Goal: Task Accomplishment & Management: Complete application form

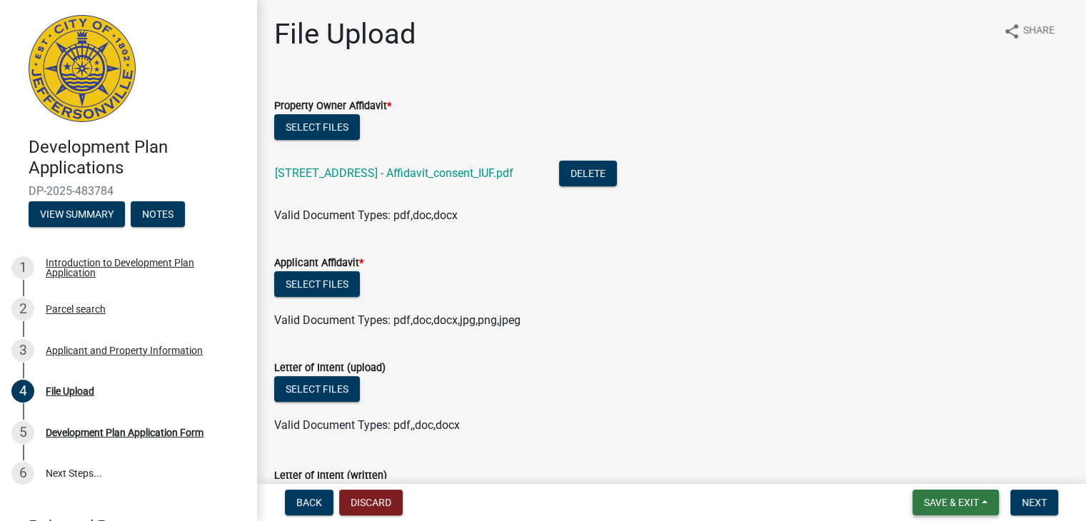
click at [935, 500] on span "Save & Exit" at bounding box center [951, 502] width 55 height 11
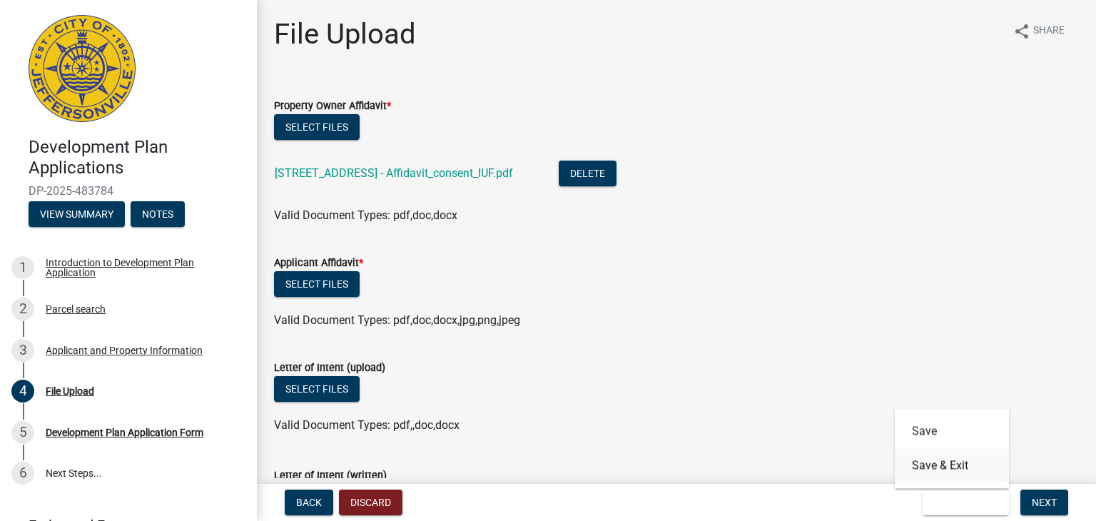
click at [948, 466] on button "Save & Exit" at bounding box center [952, 465] width 114 height 34
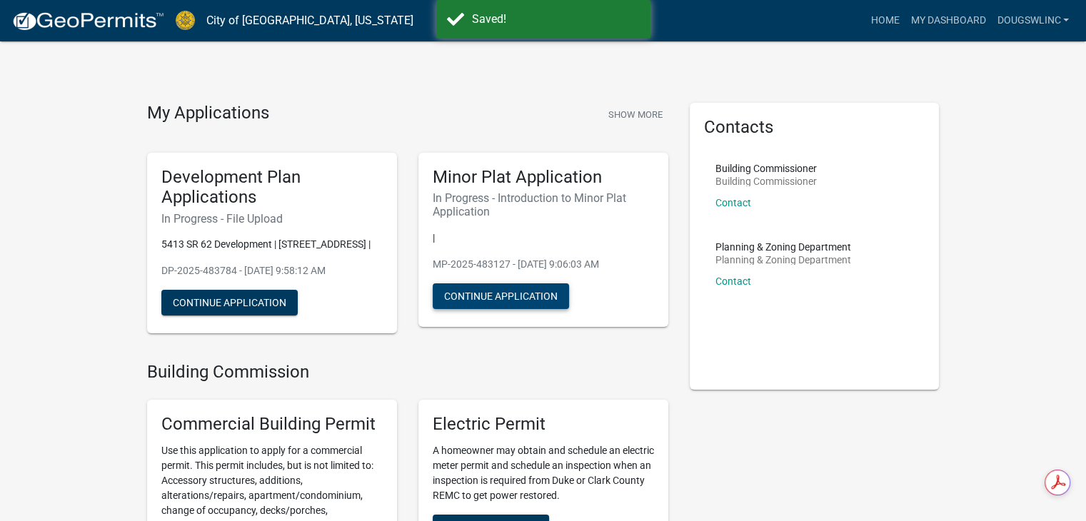
click at [505, 297] on button "Continue Application" at bounding box center [501, 296] width 136 height 26
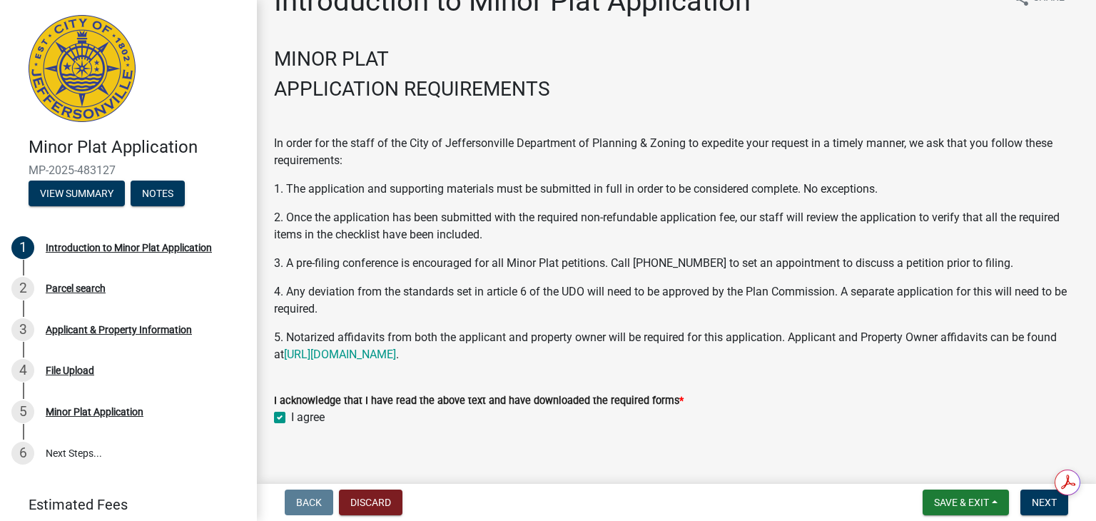
scroll to position [49, 0]
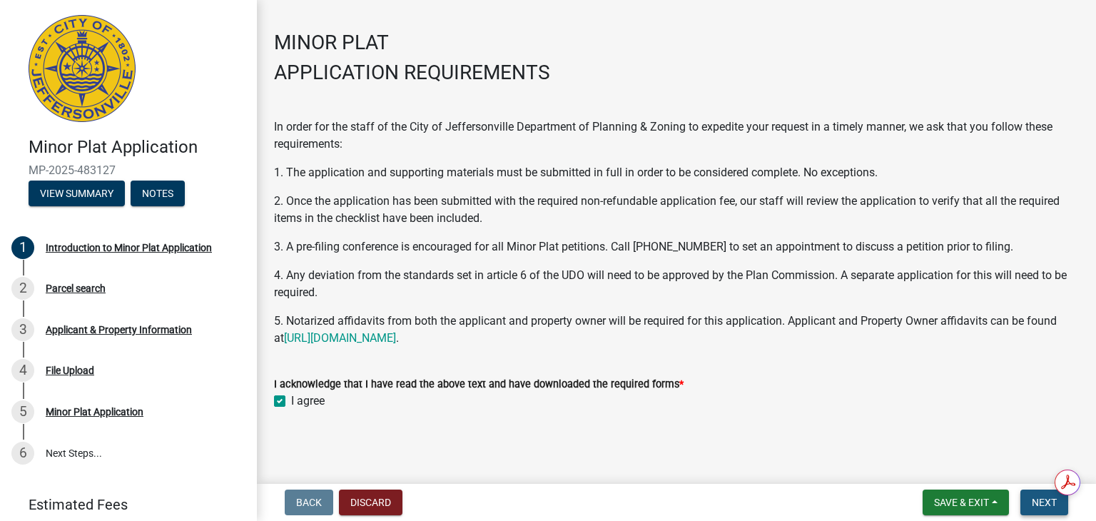
click at [1041, 500] on span "Next" at bounding box center [1044, 502] width 25 height 11
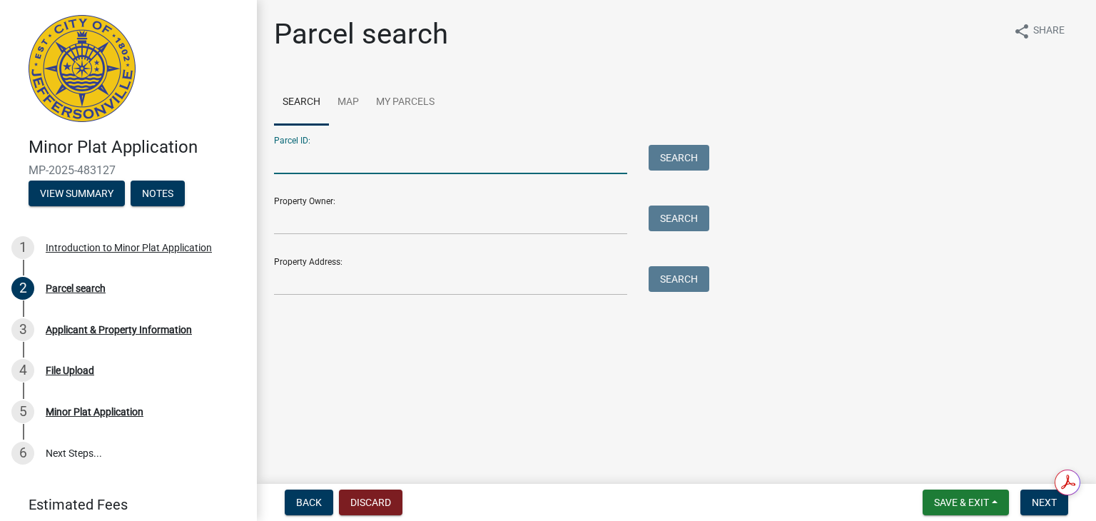
click at [328, 152] on input "Parcel ID:" at bounding box center [450, 159] width 353 height 29
type input "10-42-03-600-104.000-039"
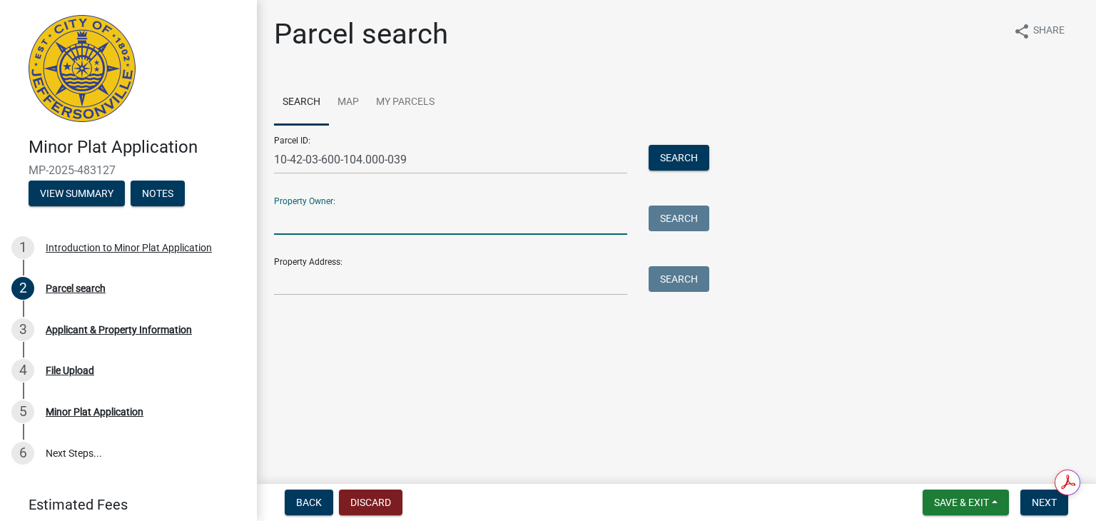
click at [298, 218] on input "Property Owner:" at bounding box center [450, 220] width 353 height 29
click at [325, 220] on input "Property Owner:" at bounding box center [450, 220] width 353 height 29
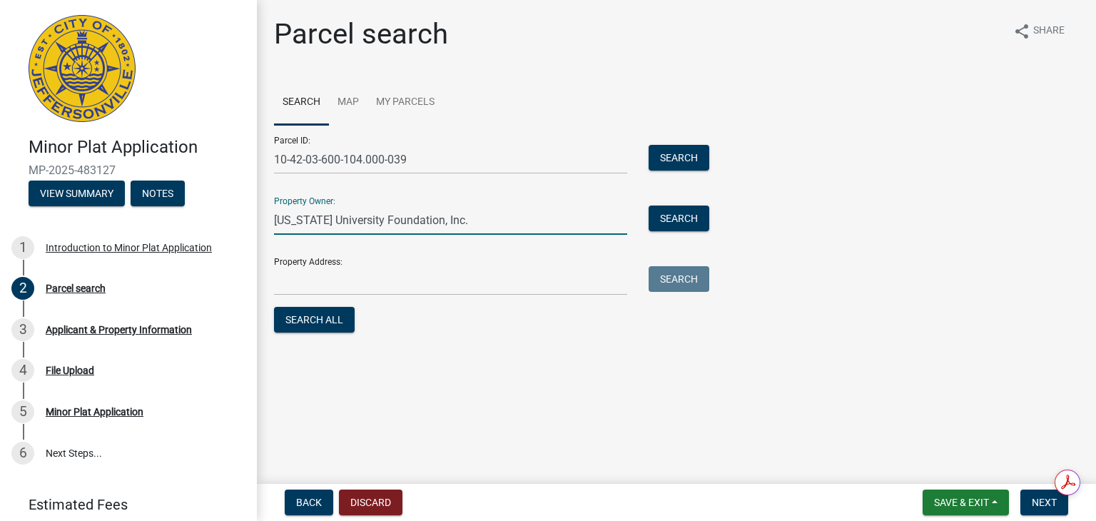
type input "[US_STATE] University Foundation, Inc."
click at [306, 278] on input "Property Address:" at bounding box center [450, 280] width 353 height 29
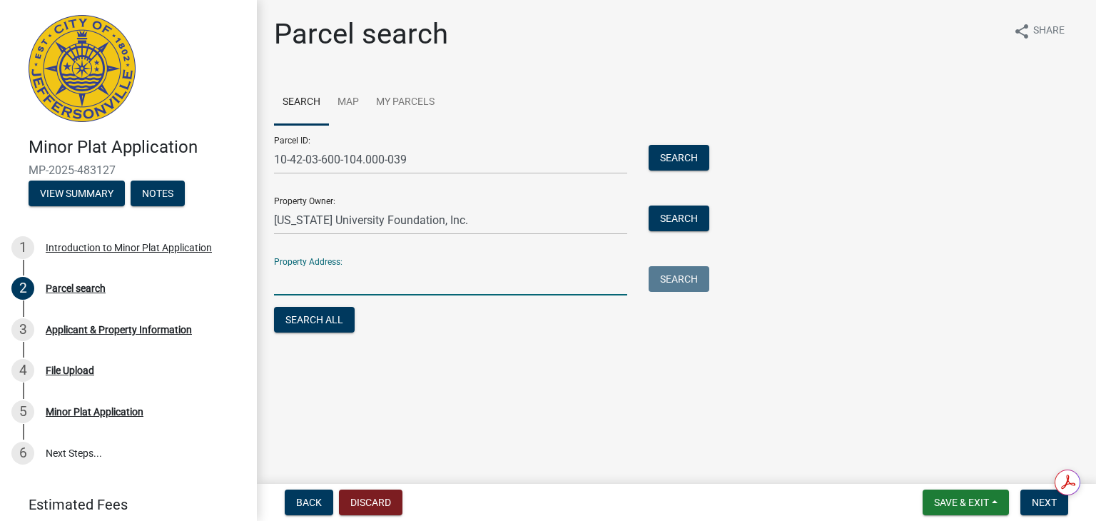
click at [294, 281] on input "Property Address:" at bounding box center [450, 280] width 353 height 29
type input "[STREET_ADDRESS]"
click at [1036, 503] on span "Next" at bounding box center [1044, 502] width 25 height 11
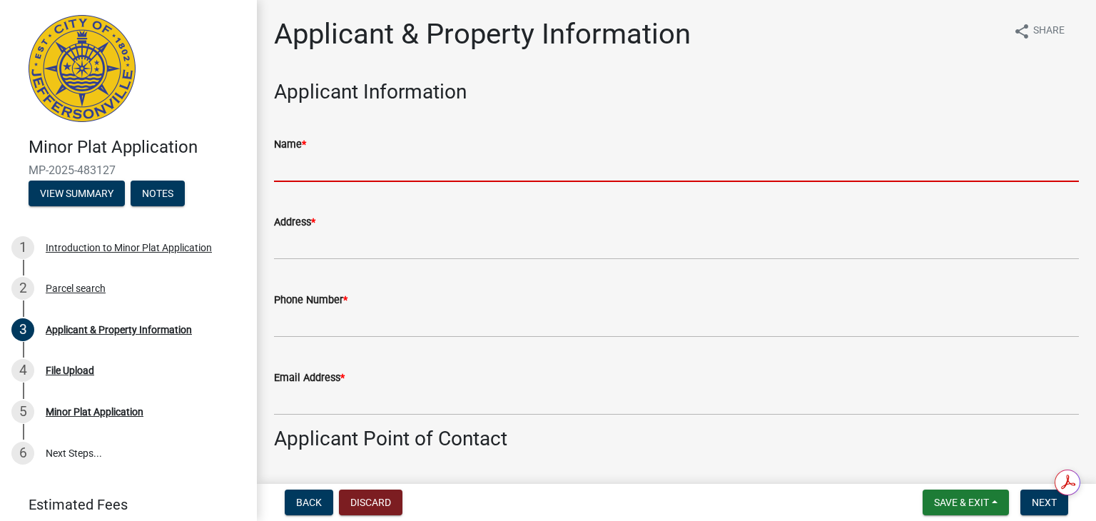
click at [303, 166] on input "Name *" at bounding box center [676, 167] width 805 height 29
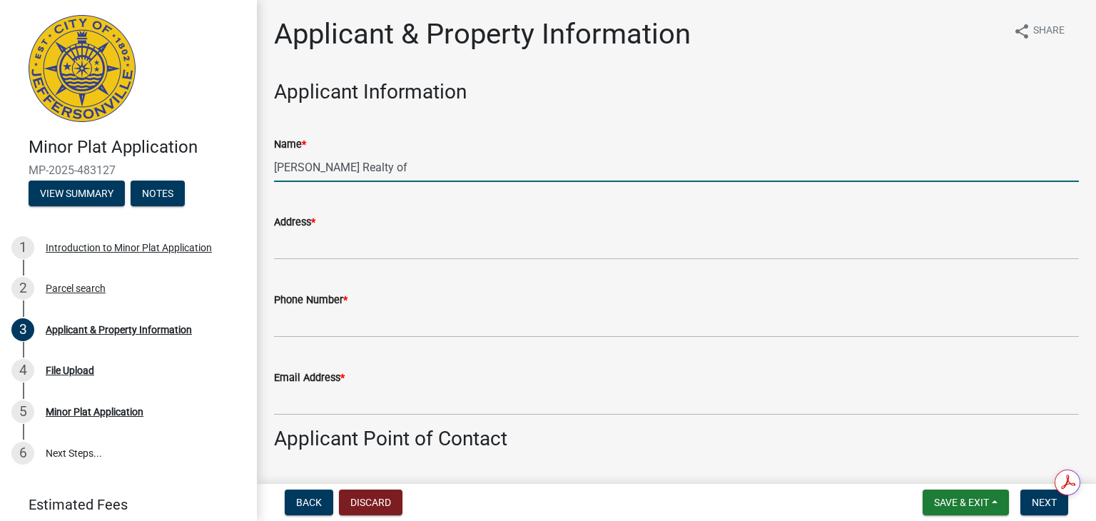
type input "[PERSON_NAME] Realty of [GEOGRAPHIC_DATA], [GEOGRAPHIC_DATA]"
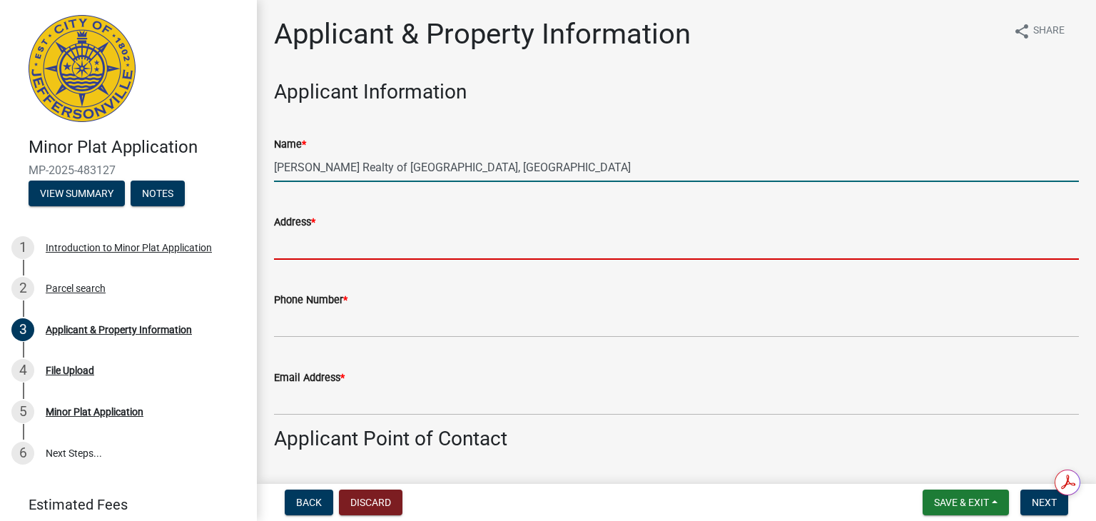
click at [318, 243] on input "Address *" at bounding box center [676, 245] width 805 height 29
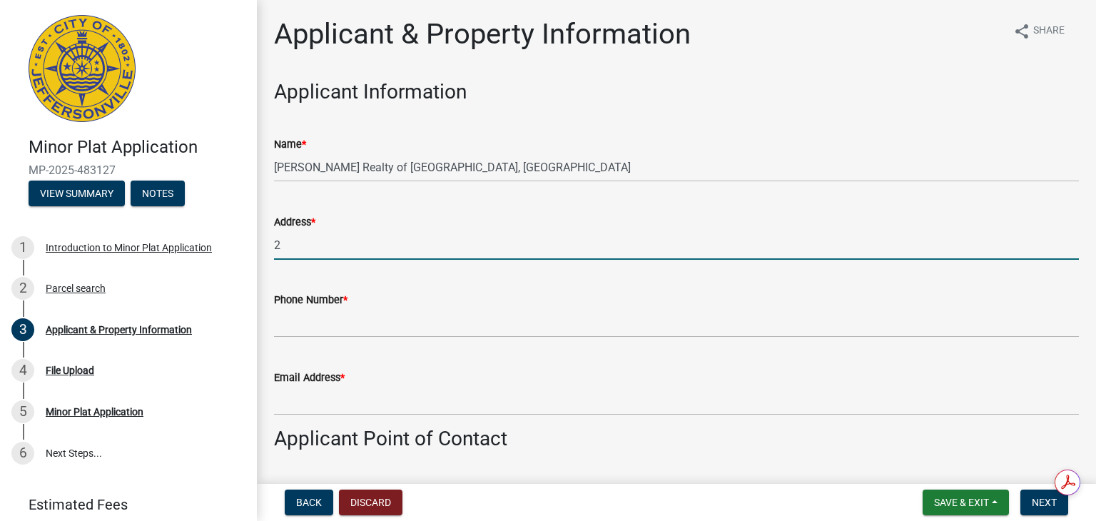
type input "[STREET_ADDRESS]"
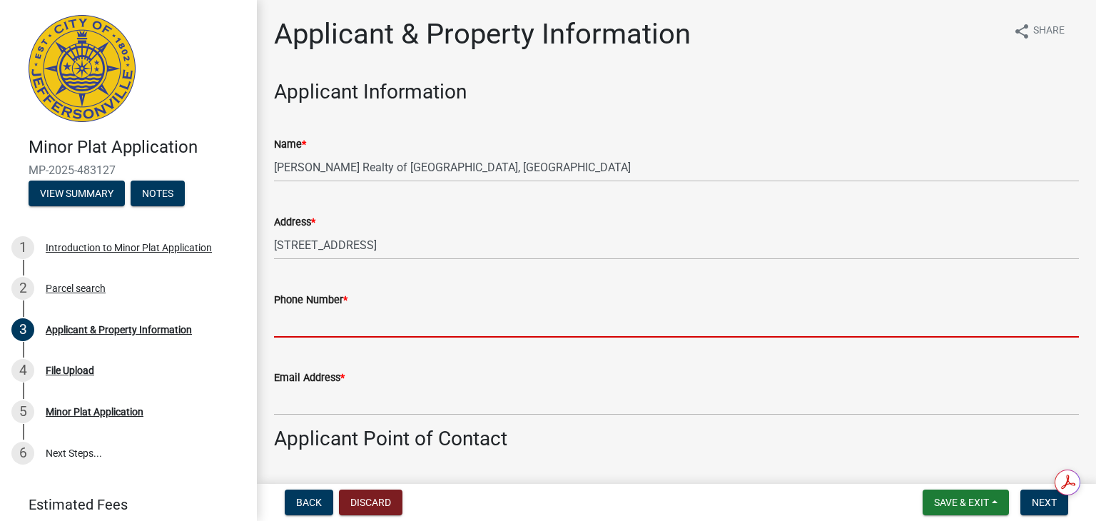
click at [323, 323] on input "Phone Number *" at bounding box center [676, 322] width 805 height 29
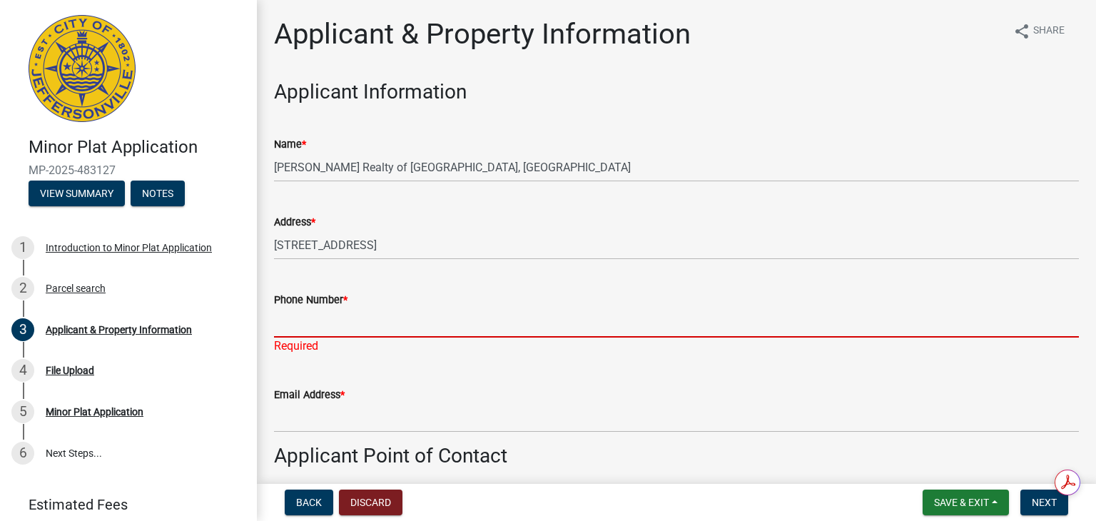
click at [321, 319] on input "Phone Number *" at bounding box center [676, 322] width 805 height 29
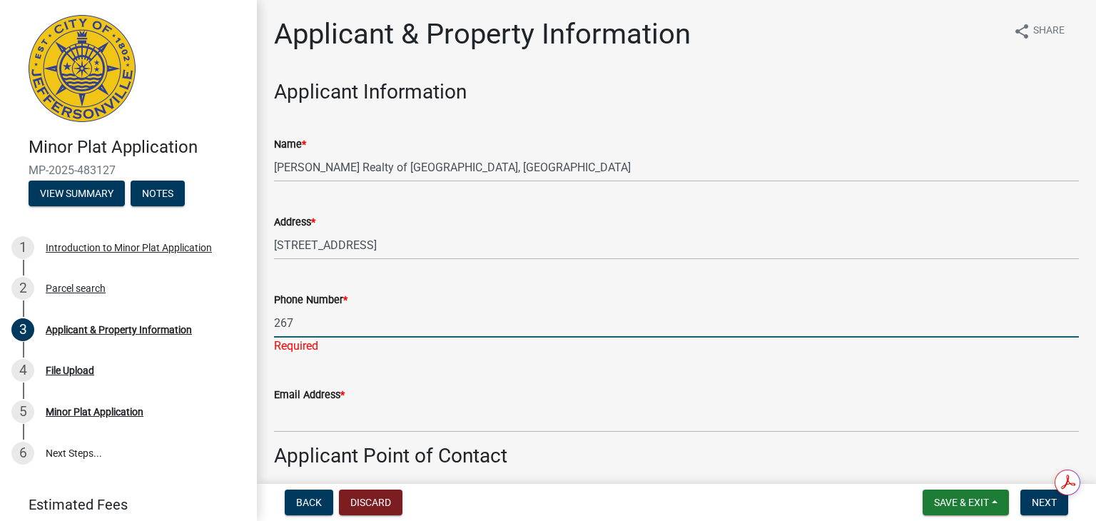
type input "[PHONE_NUMBER]"
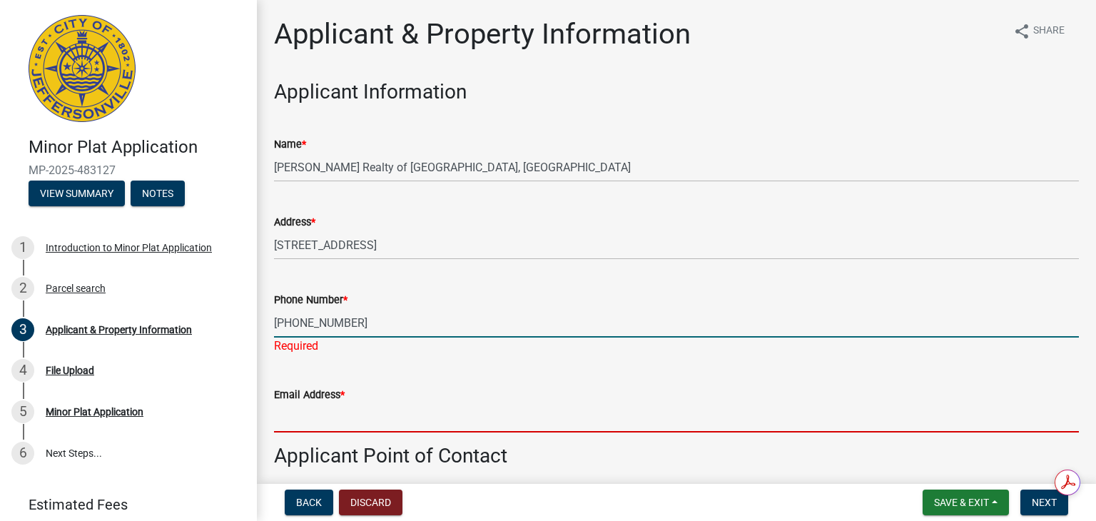
click at [320, 417] on wm-data-entity-input "Email Address *" at bounding box center [676, 405] width 805 height 78
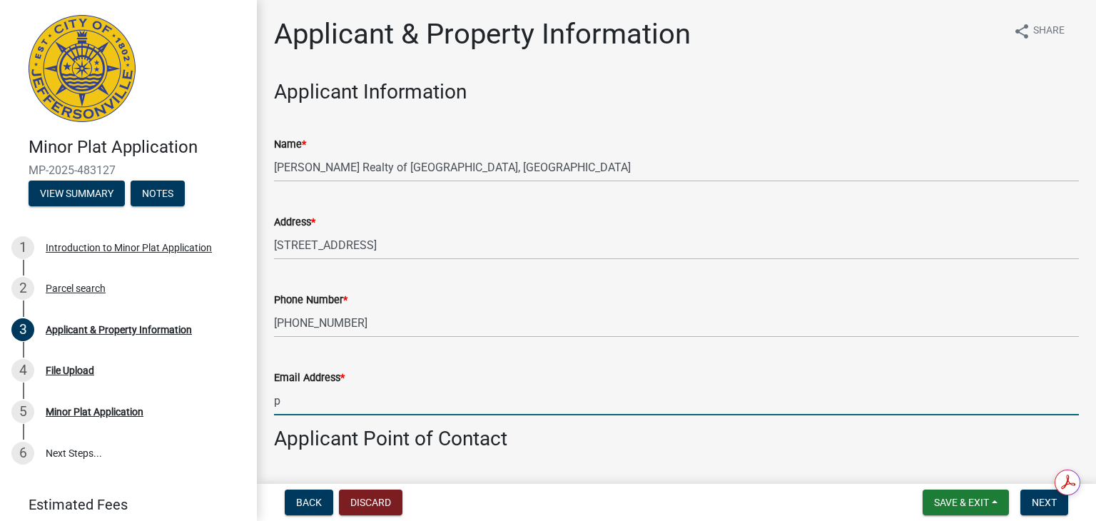
type input "[PERSON_NAME][EMAIL_ADDRESS][DOMAIN_NAME]"
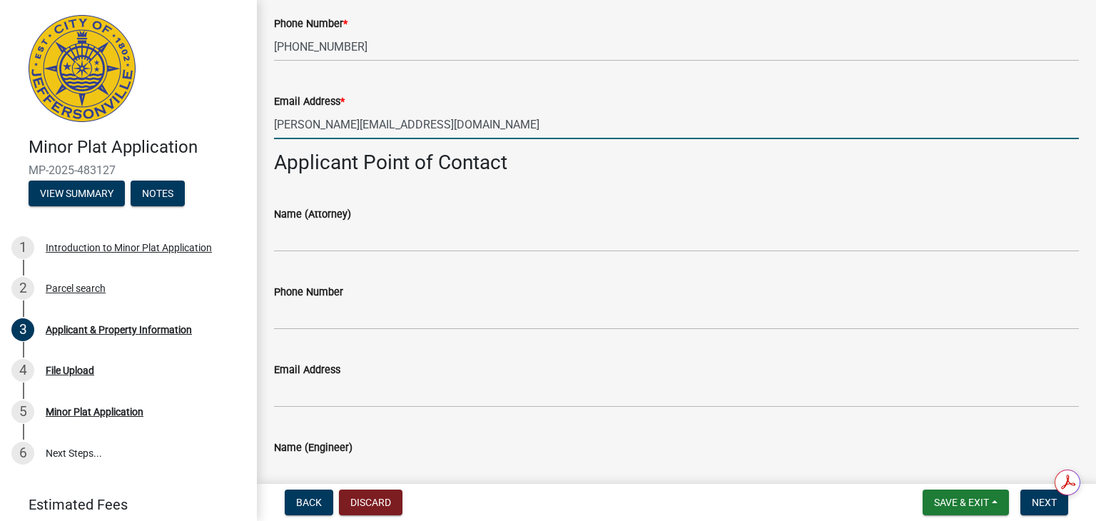
scroll to position [286, 0]
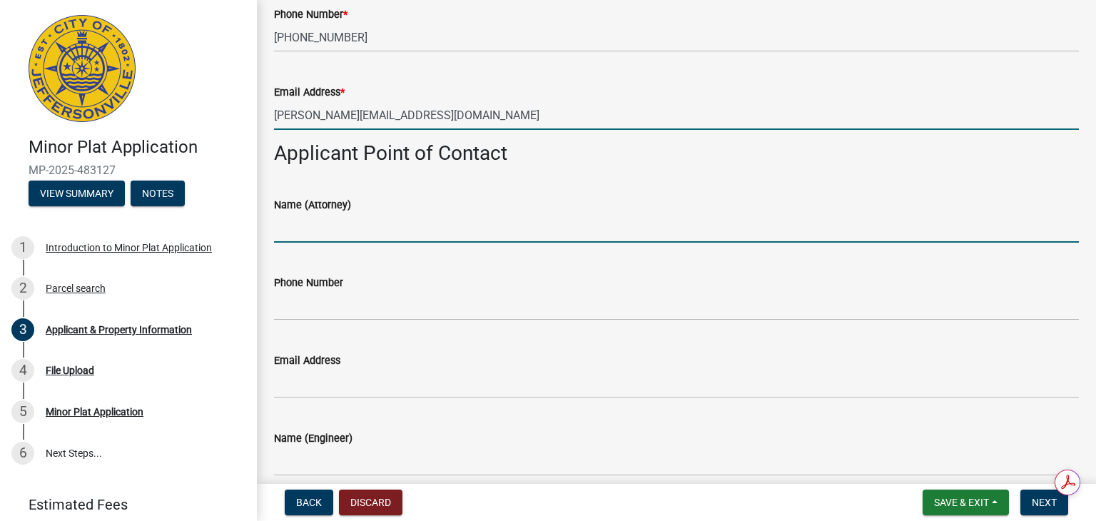
click at [297, 226] on input "Name (Attorney)" at bounding box center [676, 227] width 805 height 29
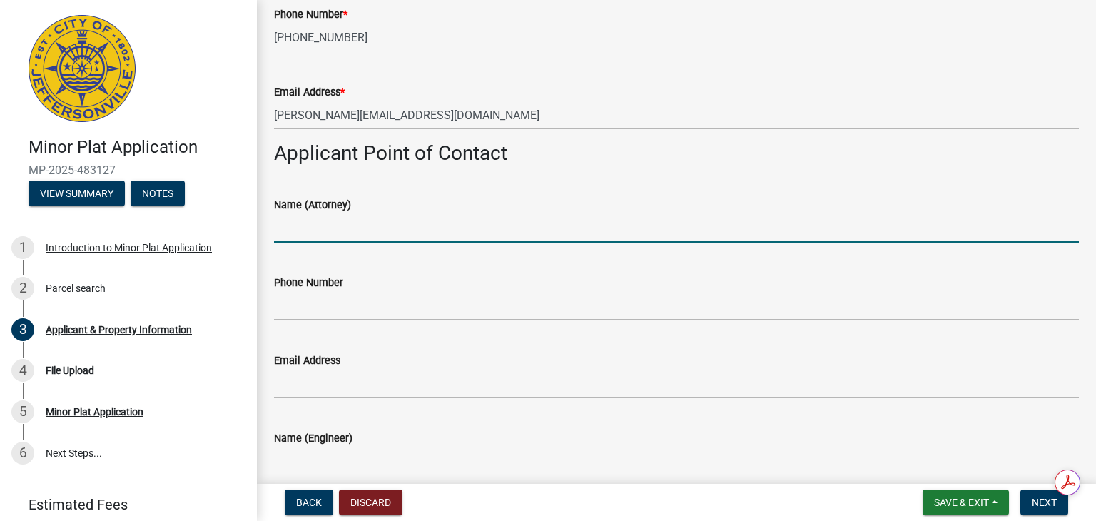
type input "[PERSON_NAME]"
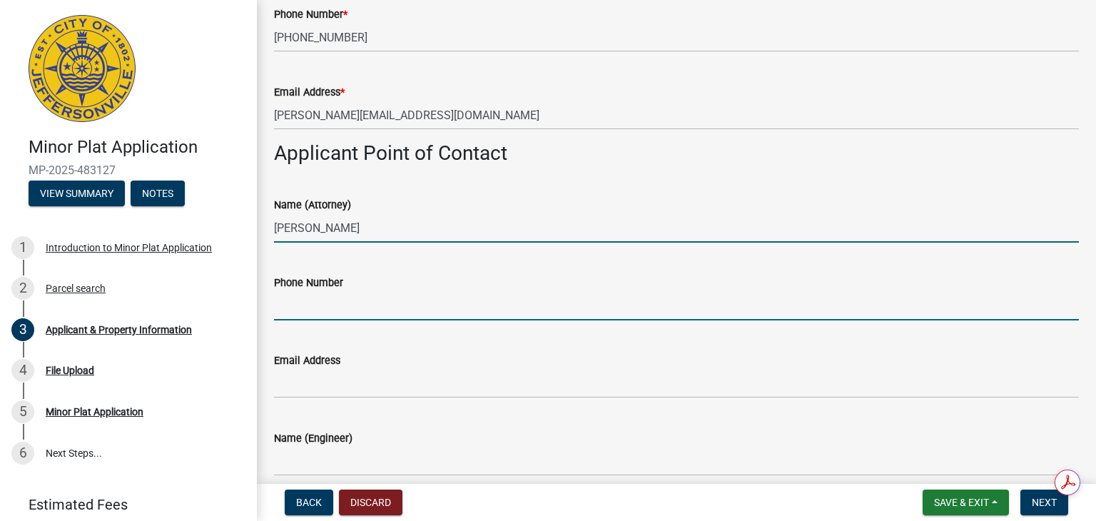
type input "5025846271"
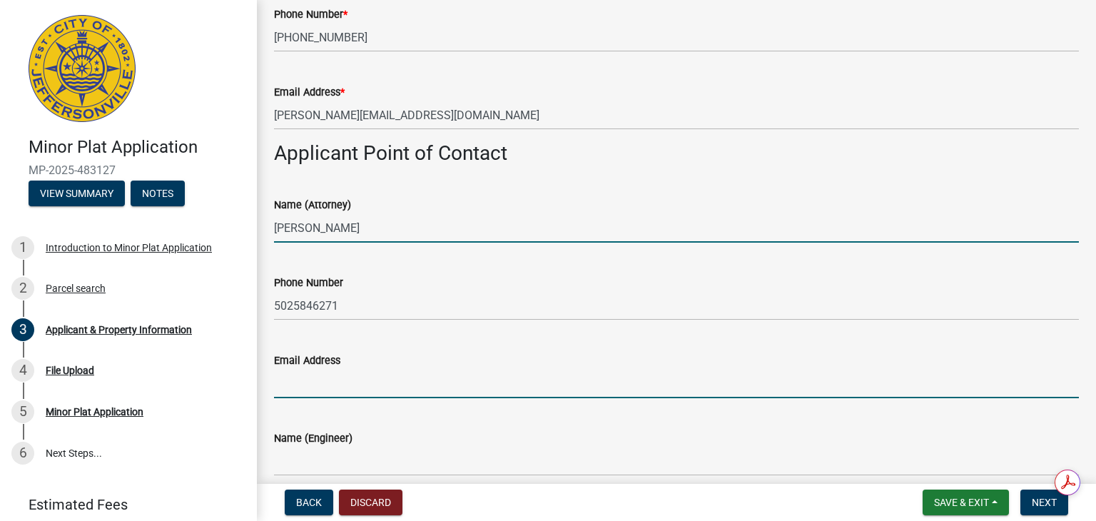
type input "[PERSON_NAME][EMAIL_ADDRESS][DOMAIN_NAME]"
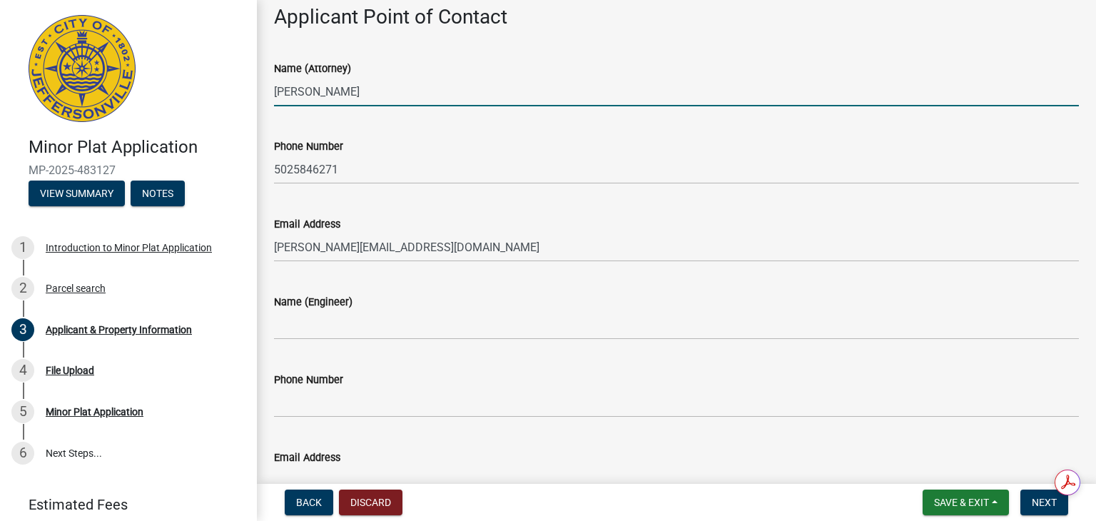
scroll to position [428, 0]
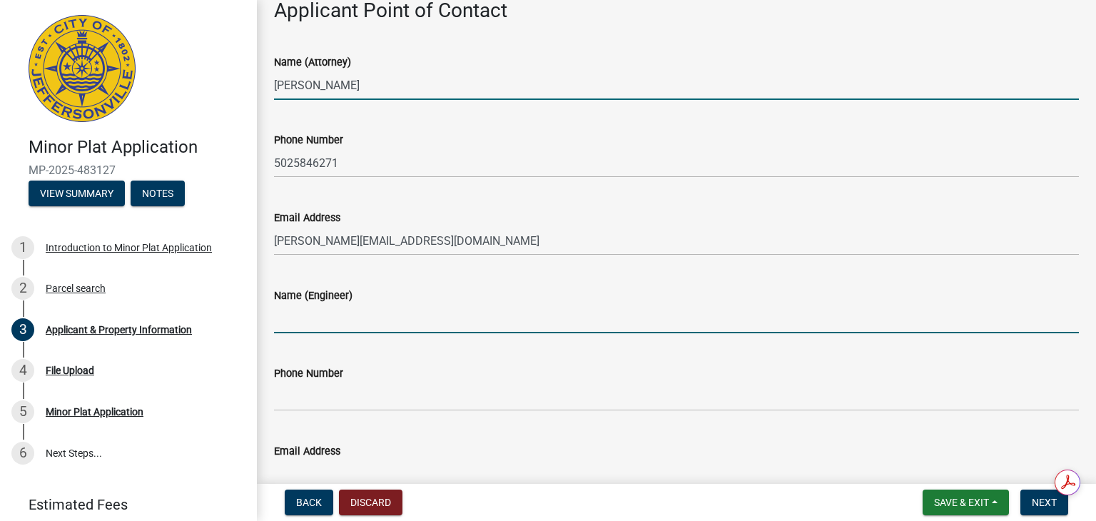
click at [310, 316] on input "Name (Engineer)" at bounding box center [676, 318] width 805 height 29
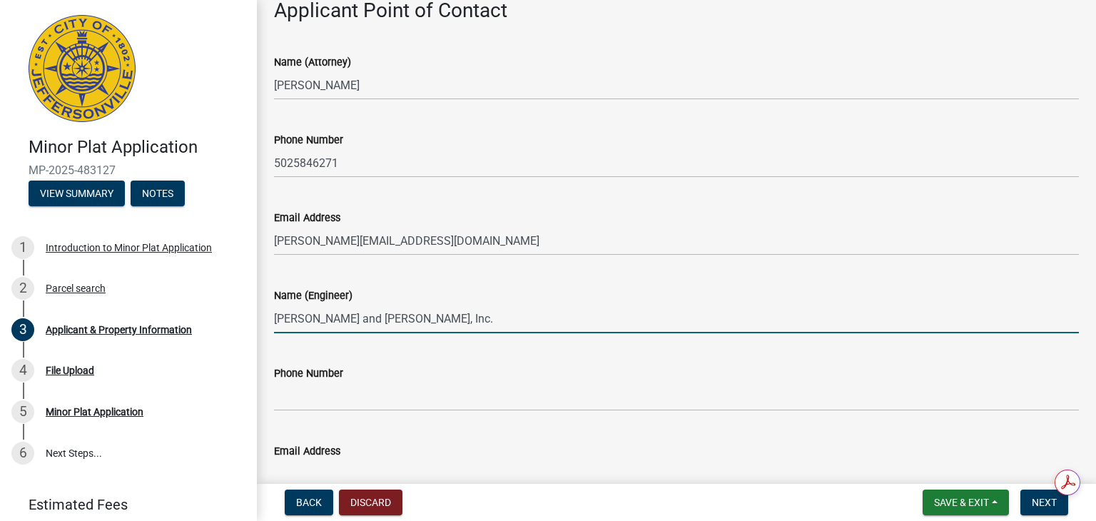
type input "[PERSON_NAME] and [PERSON_NAME], Inc."
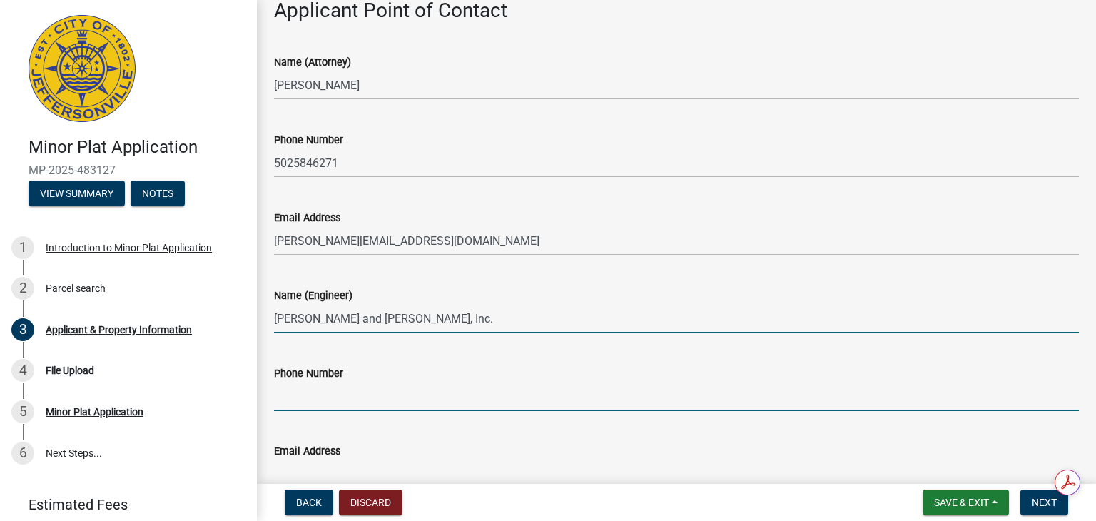
click at [335, 396] on input "Phone Number" at bounding box center [676, 396] width 805 height 29
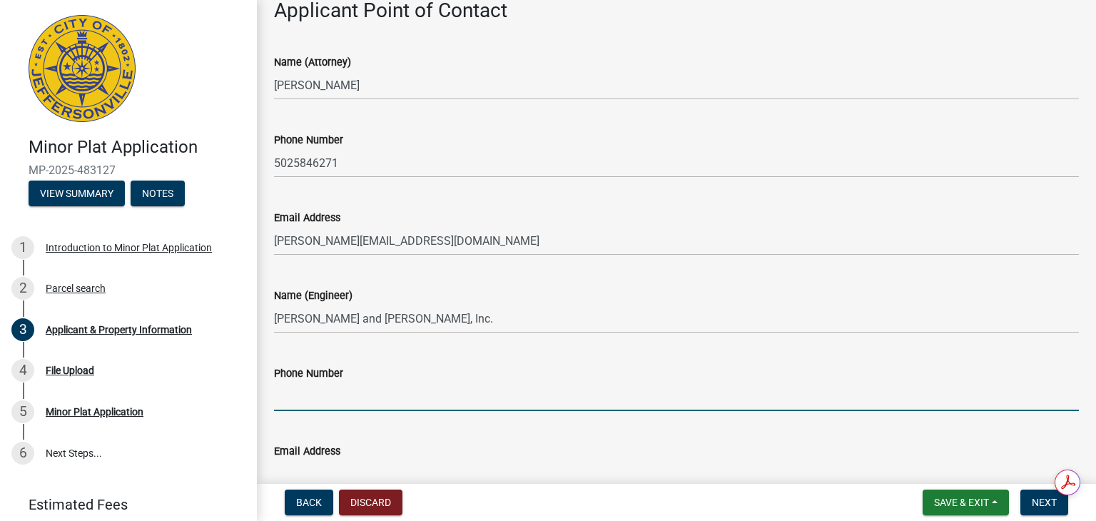
type input "5025846271"
type input "[PERSON_NAME][EMAIL_ADDRESS][DOMAIN_NAME]"
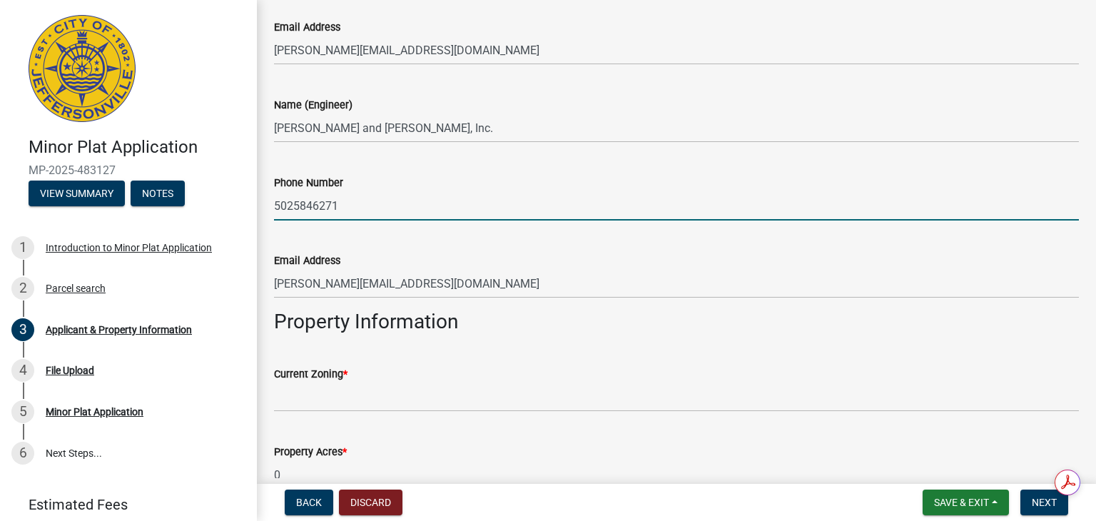
scroll to position [714, 0]
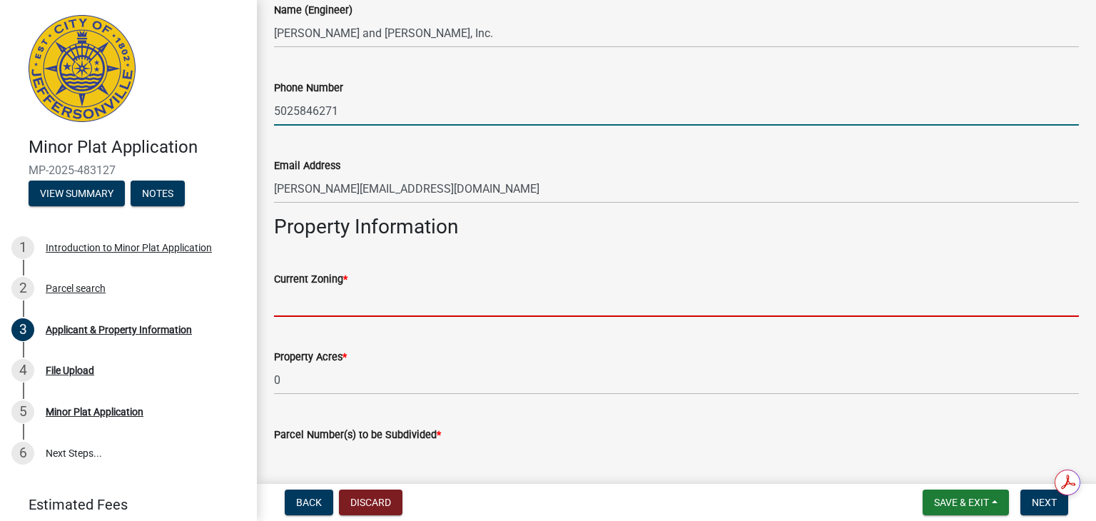
click at [317, 301] on input "Current Zoning *" at bounding box center [676, 302] width 805 height 29
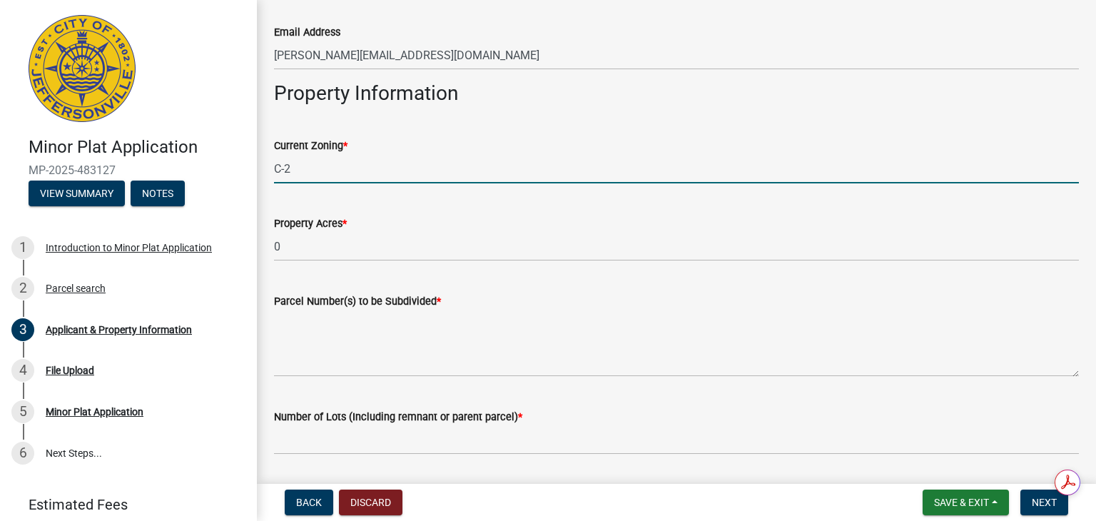
scroll to position [857, 0]
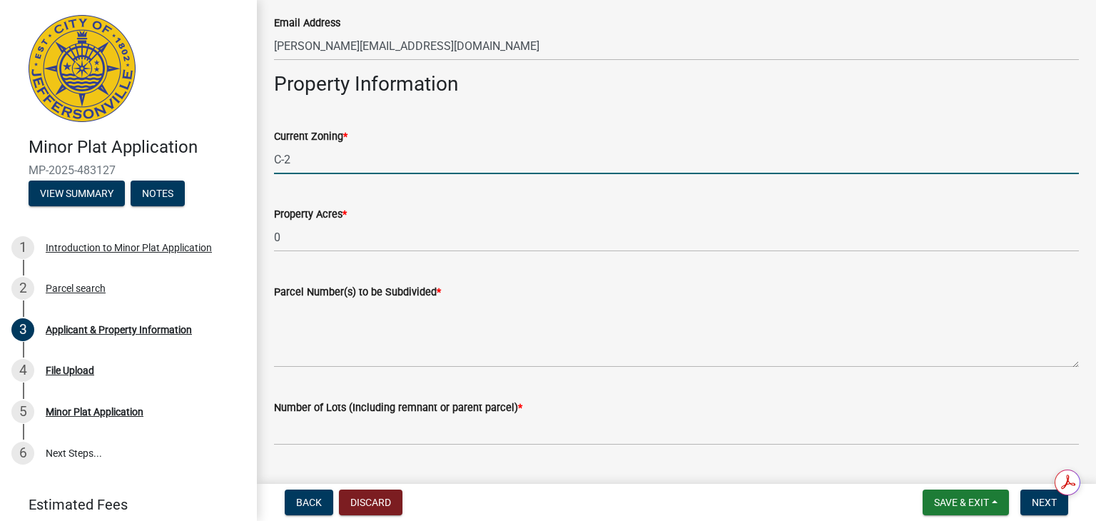
type input "C-2"
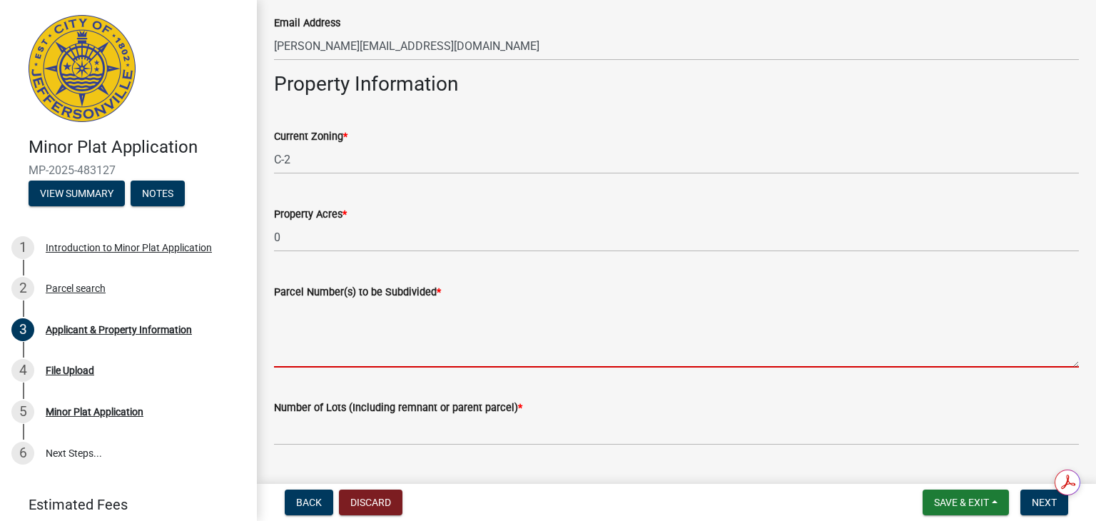
click at [309, 352] on textarea "Parcel Number(s) to be Subdivided *" at bounding box center [676, 334] width 805 height 67
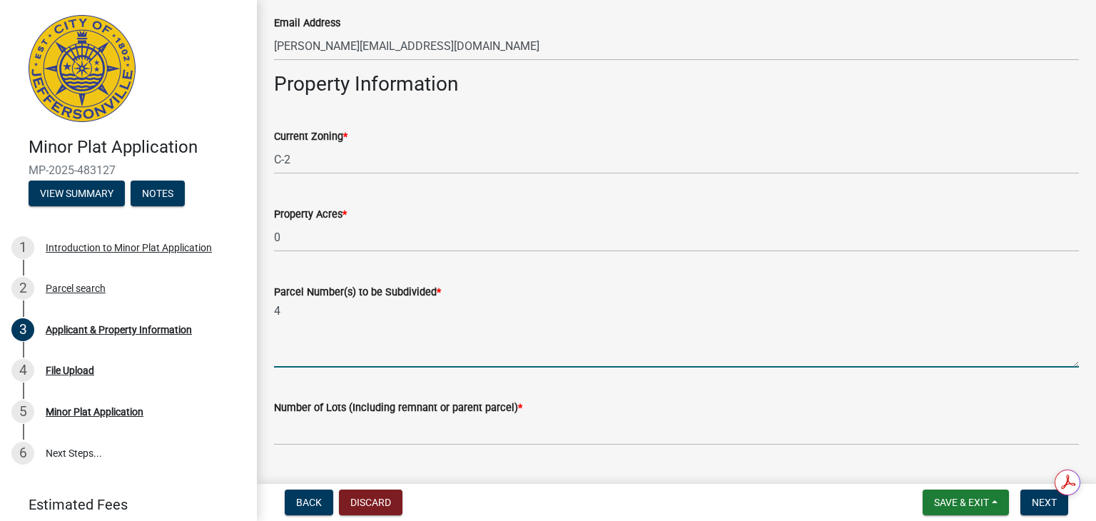
type textarea "4"
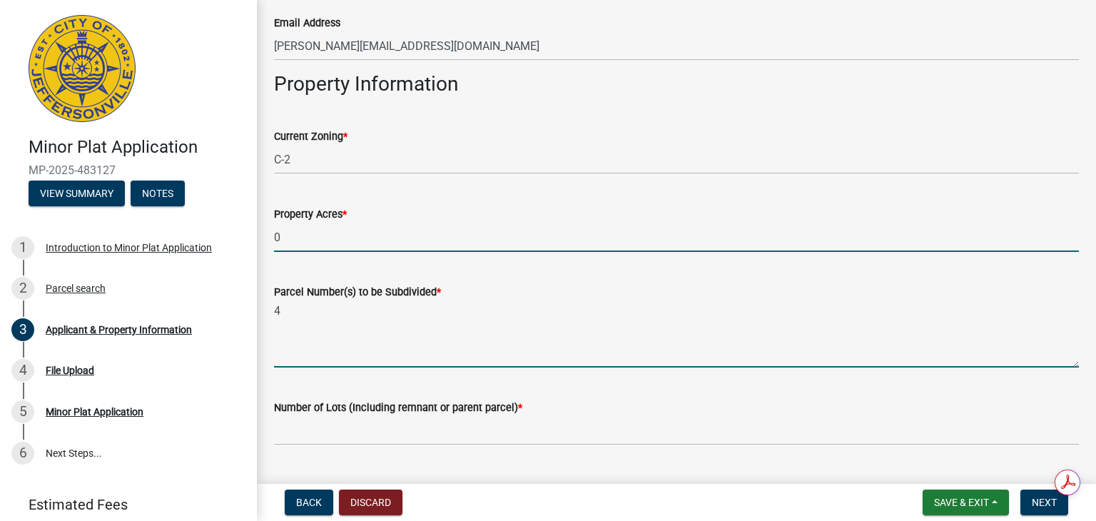
click at [316, 235] on input "0" at bounding box center [676, 237] width 805 height 29
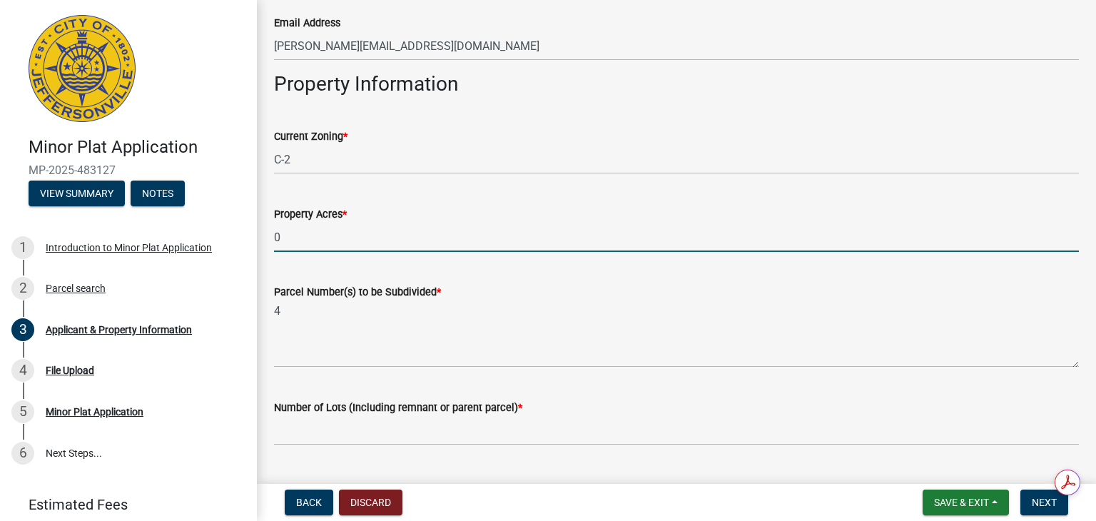
drag, startPoint x: 282, startPoint y: 236, endPoint x: 263, endPoint y: 243, distance: 19.9
click at [263, 243] on div "Property Acres * 0" at bounding box center [676, 219] width 827 height 66
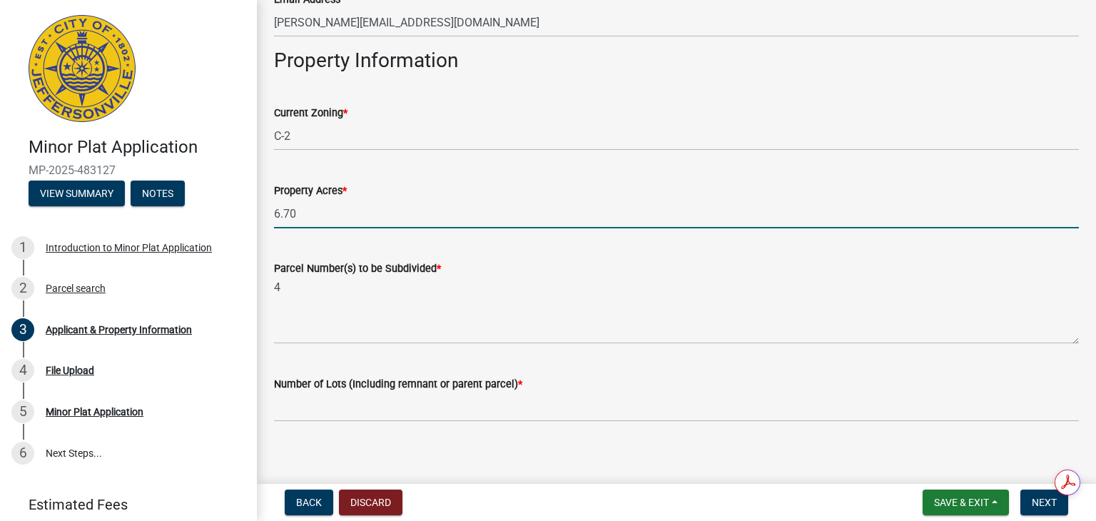
scroll to position [892, 0]
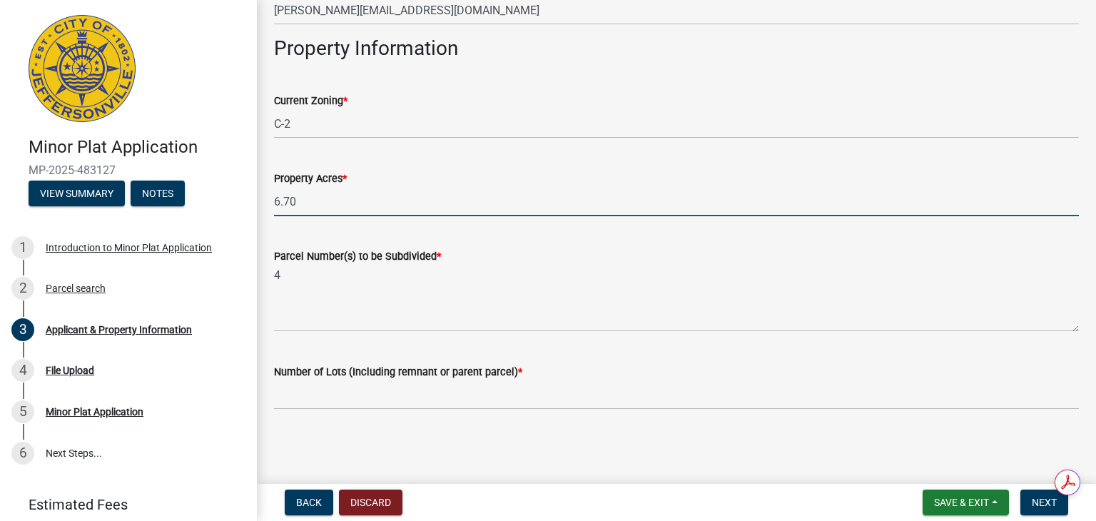
type input "6.70"
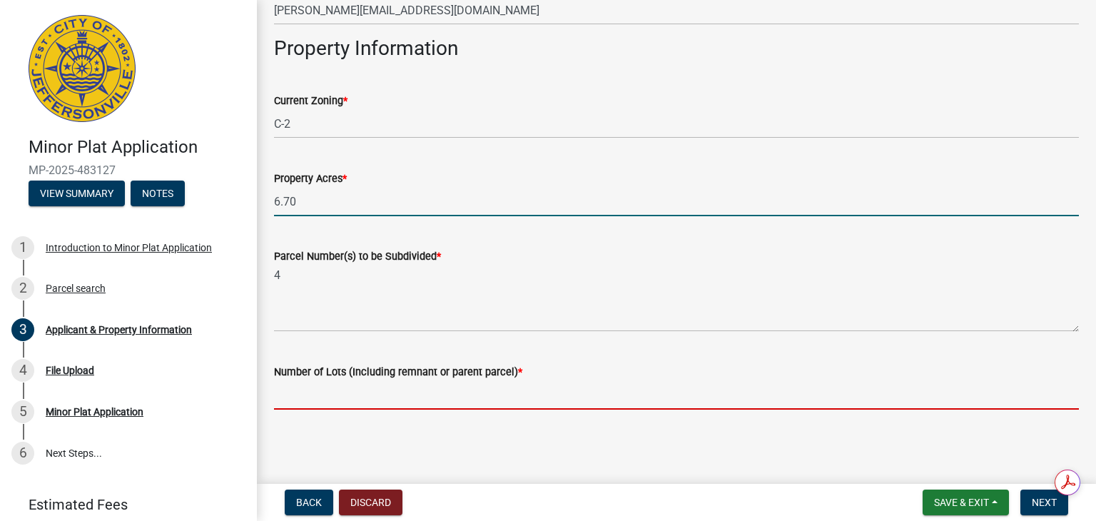
click at [317, 394] on input "text" at bounding box center [676, 394] width 805 height 29
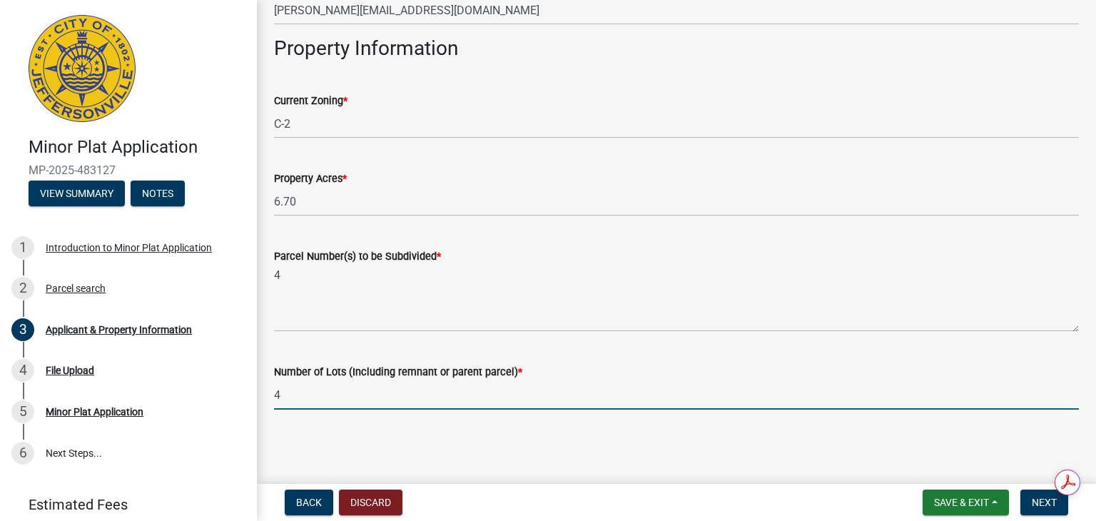
type input "4"
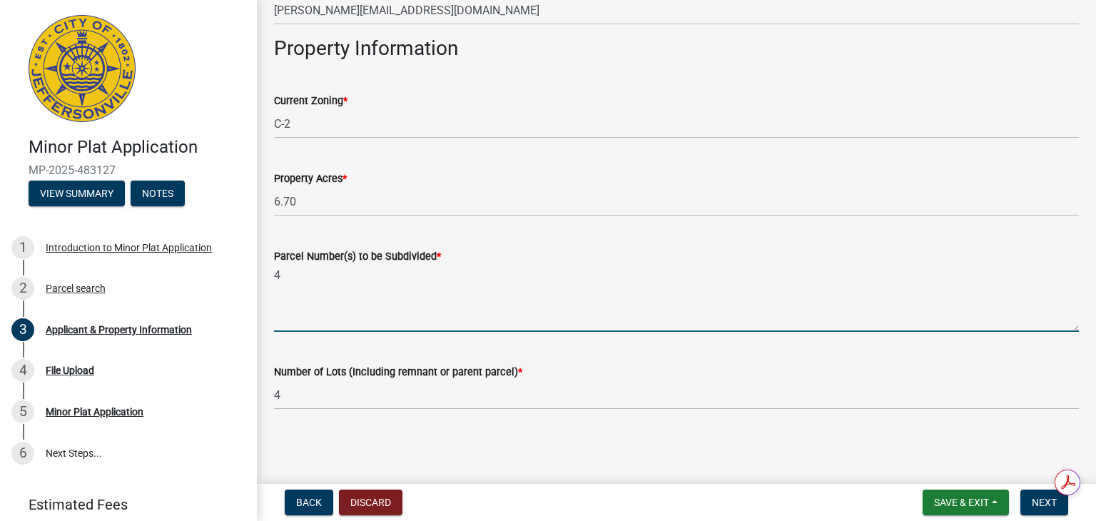
drag, startPoint x: 291, startPoint y: 275, endPoint x: 268, endPoint y: 292, distance: 28.0
click at [268, 292] on div "Parcel Number(s) to be Subdivided * 4" at bounding box center [676, 280] width 827 height 104
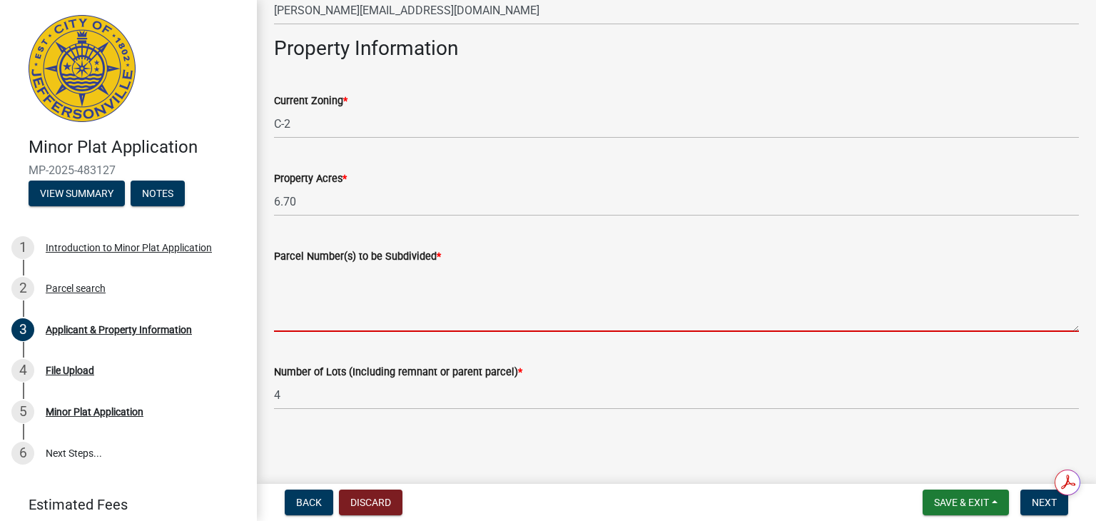
click at [288, 270] on textarea "Parcel Number(s) to be Subdivided *" at bounding box center [676, 298] width 805 height 67
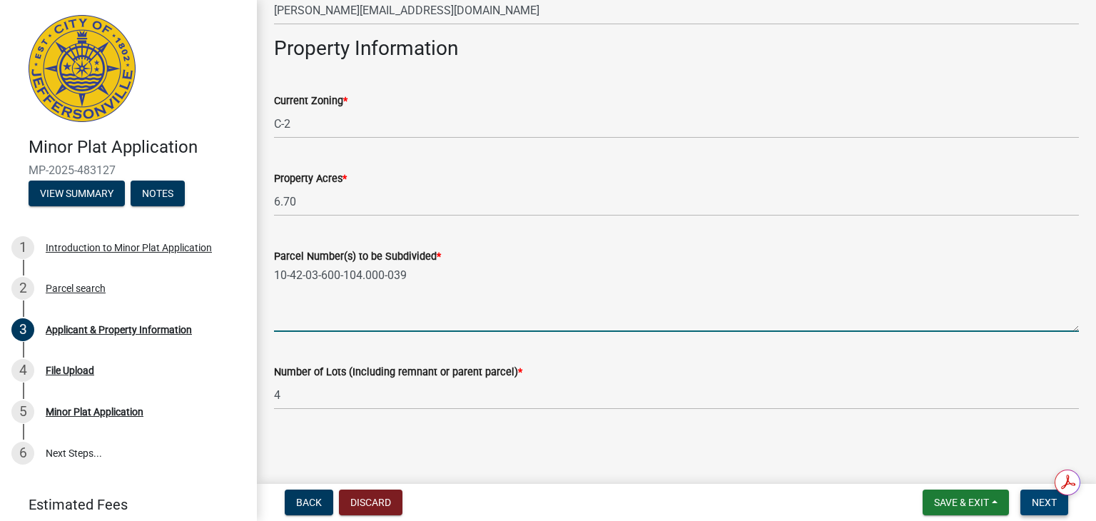
type textarea "10-42-03-600-104.000-039"
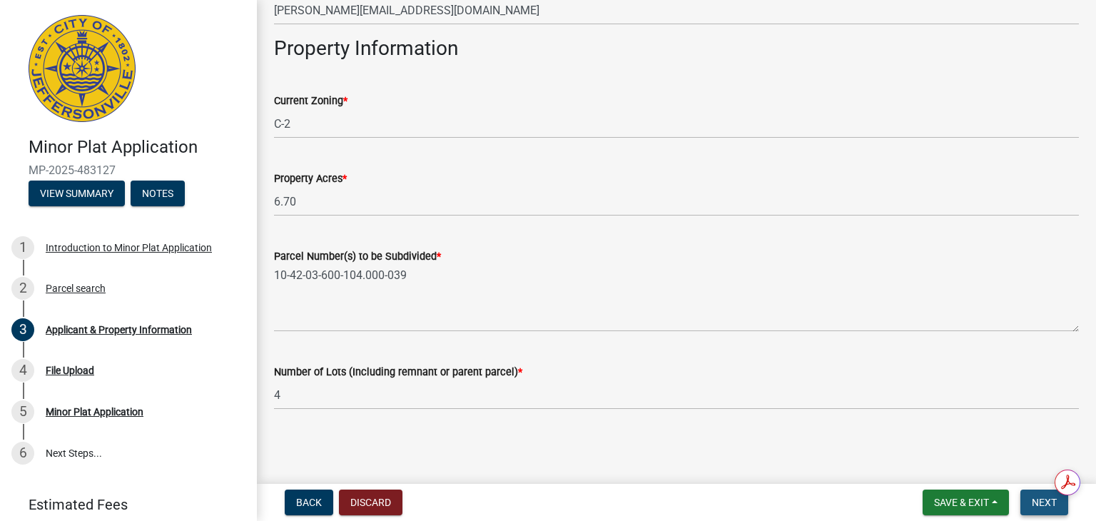
click at [1040, 503] on span "Next" at bounding box center [1044, 502] width 25 height 11
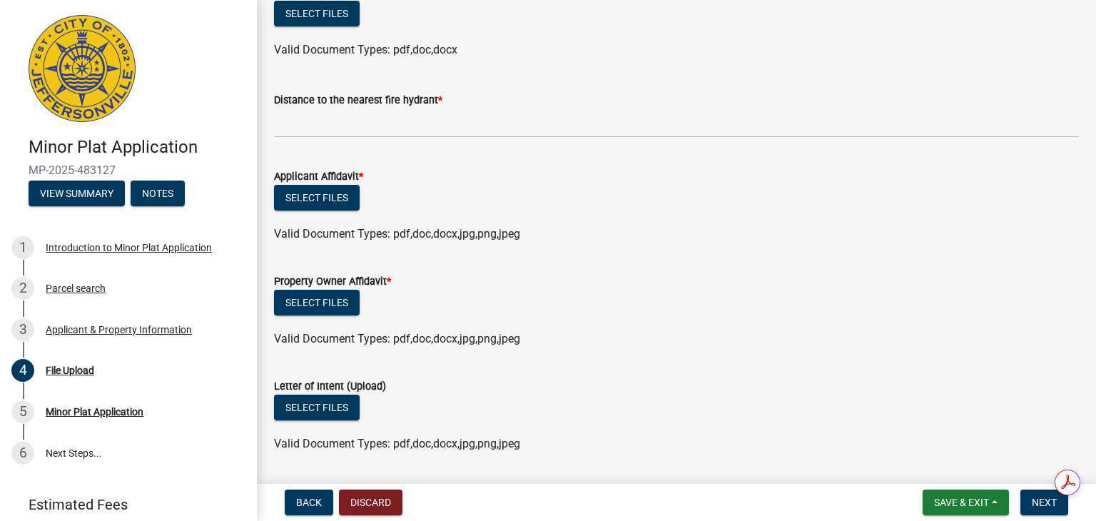
scroll to position [500, 0]
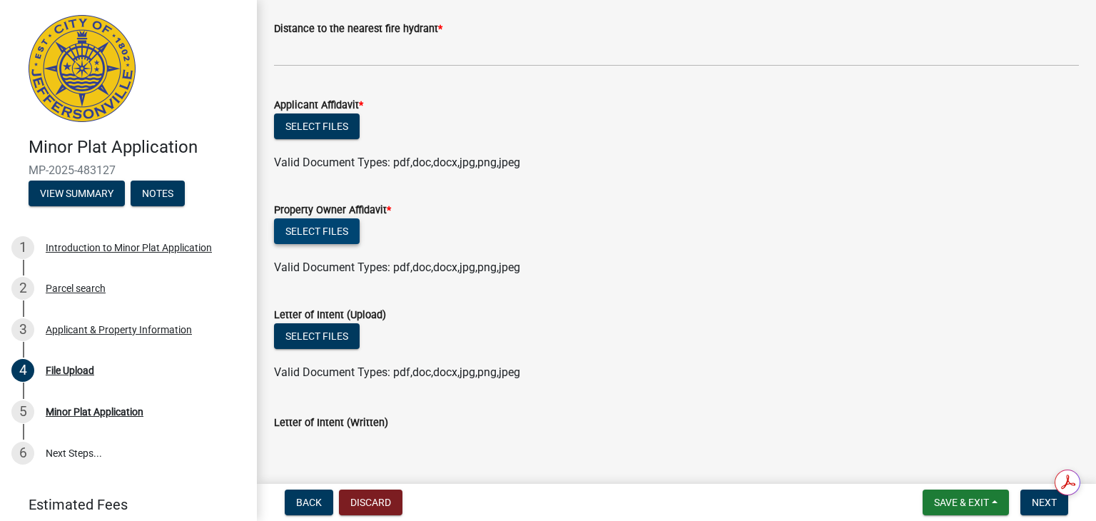
click at [315, 230] on button "Select files" at bounding box center [317, 231] width 86 height 26
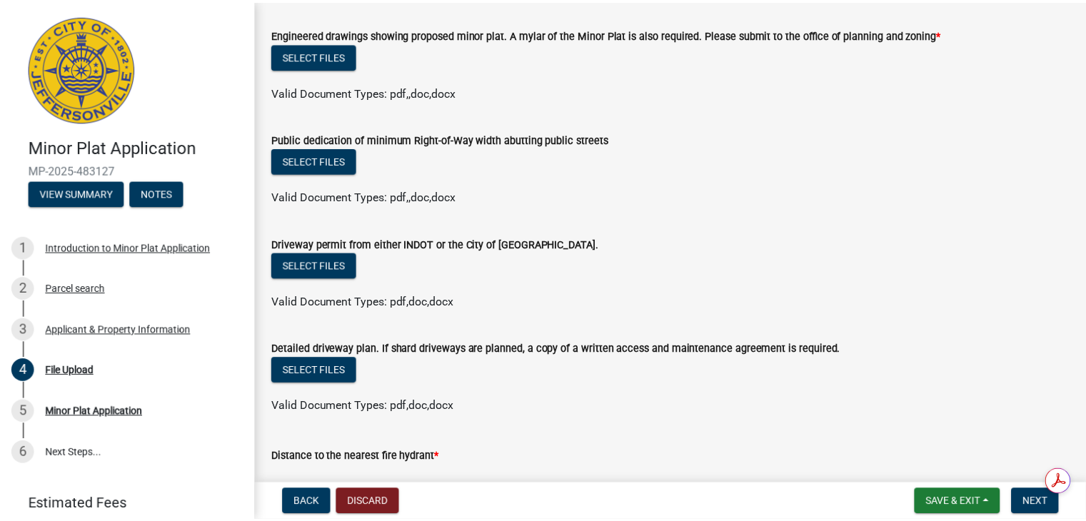
scroll to position [0, 0]
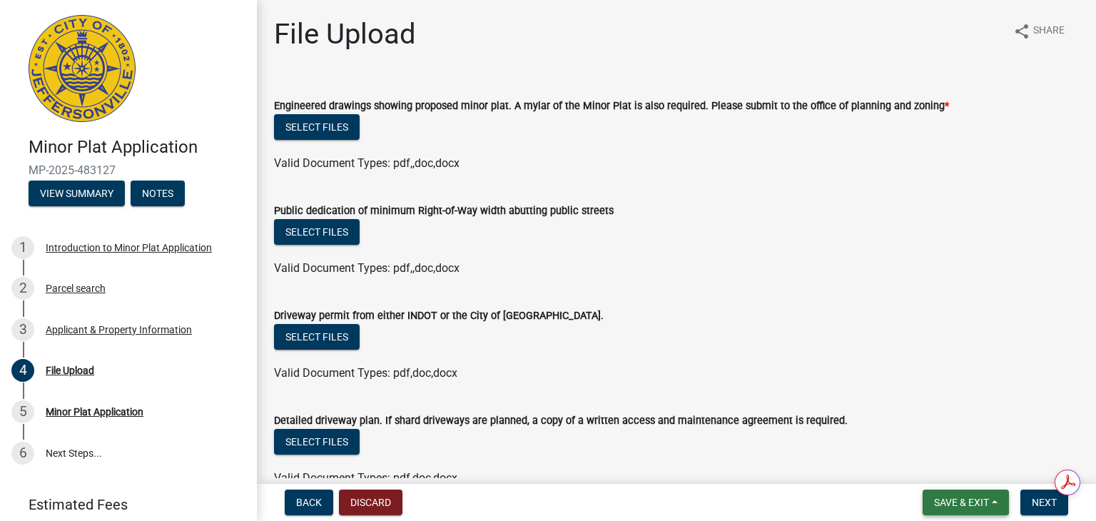
click at [945, 500] on span "Save & Exit" at bounding box center [961, 502] width 55 height 11
click at [922, 465] on button "Save & Exit" at bounding box center [952, 465] width 114 height 34
